Goal: Transaction & Acquisition: Purchase product/service

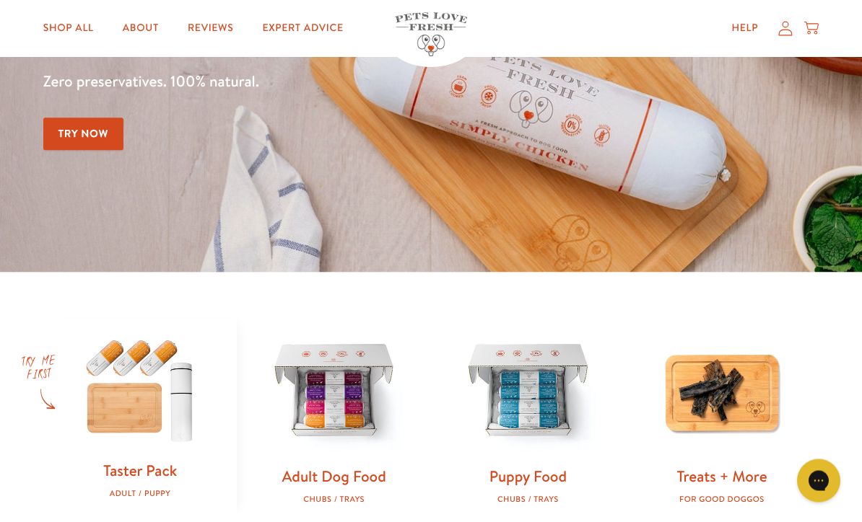
scroll to position [315, 0]
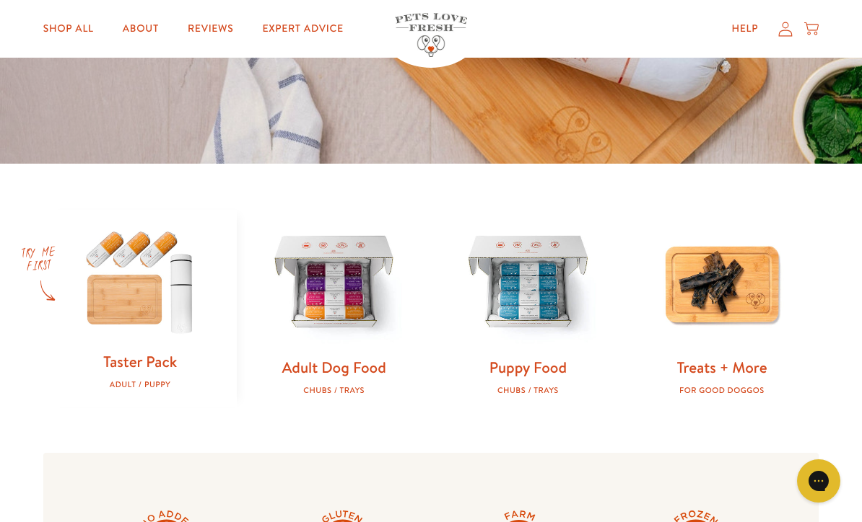
click at [335, 360] on link "Adult Dog Food" at bounding box center [334, 367] width 104 height 21
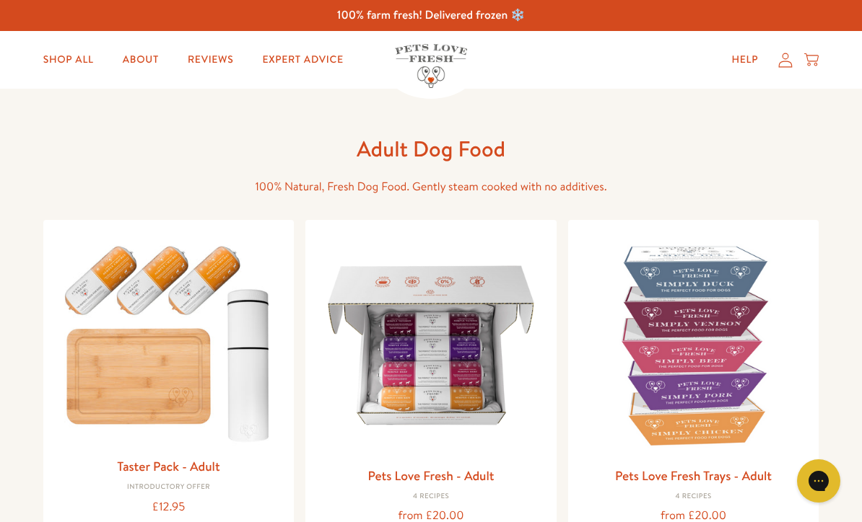
click at [81, 59] on link "Shop All" at bounding box center [69, 59] width 74 height 29
click at [58, 58] on link "Shop All" at bounding box center [69, 59] width 74 height 29
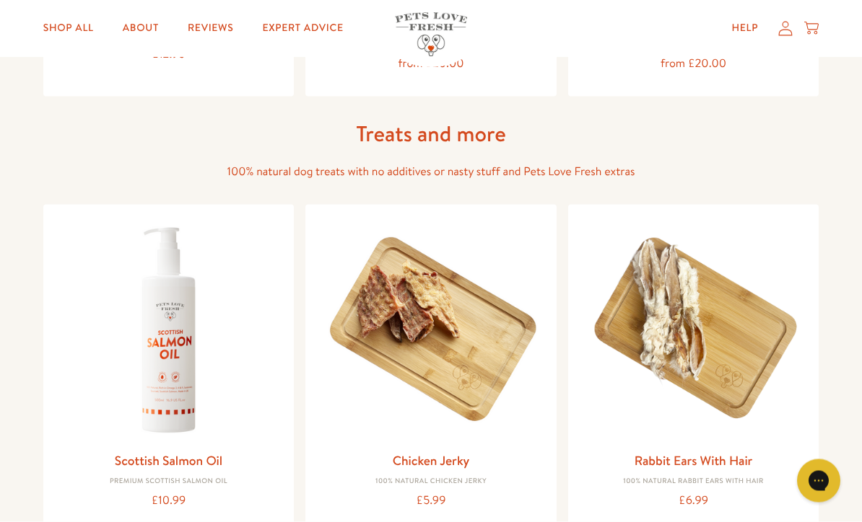
scroll to position [888, 0]
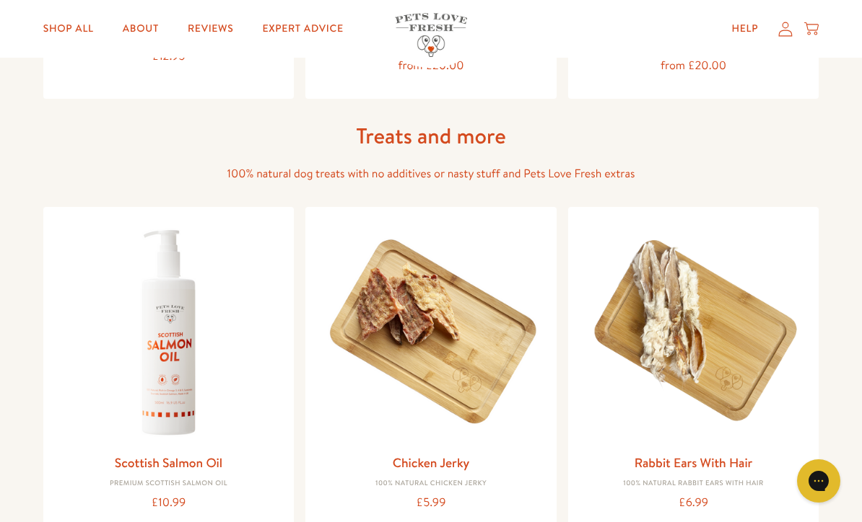
click at [159, 367] on img at bounding box center [169, 333] width 228 height 228
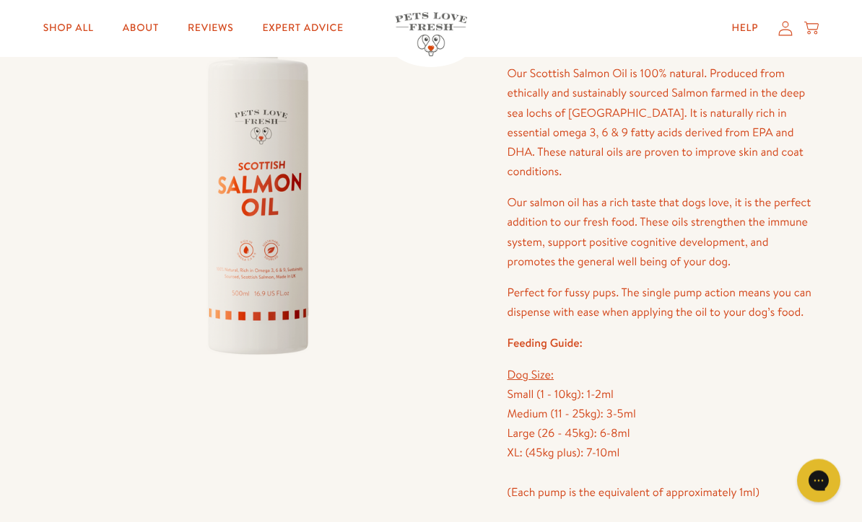
scroll to position [212, 0]
